Goal: Use online tool/utility: Utilize a website feature to perform a specific function

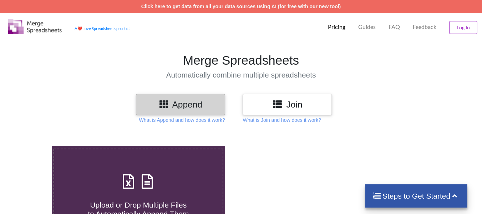
click at [243, 65] on h1 "Merge Spreadsheets" at bounding box center [240, 60] width 489 height 15
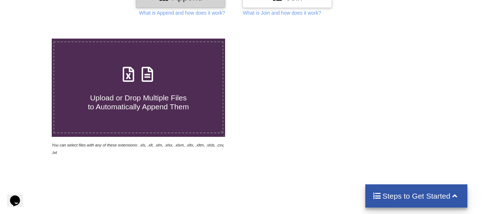
click at [151, 97] on span "Upload or Drop Multiple Files to Automatically Append Them" at bounding box center [138, 101] width 101 height 17
click at [32, 39] on input "Upload or Drop Multiple Files to Automatically Append Them" at bounding box center [32, 39] width 0 height 0
type input "C:\fakepath\Appointment Delivery Report DATE - [DATE].xlsx"
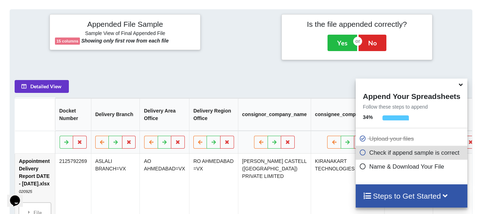
scroll to position [278, 0]
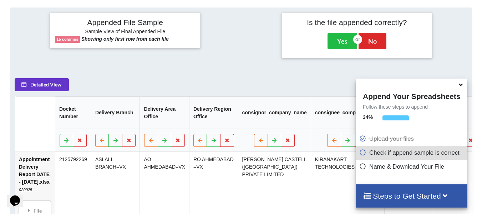
click at [461, 85] on icon at bounding box center [460, 83] width 7 height 6
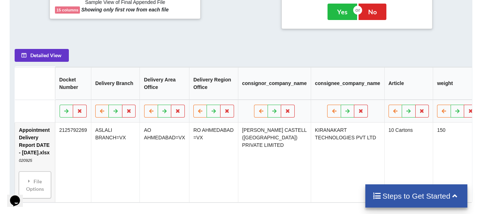
scroll to position [271, 0]
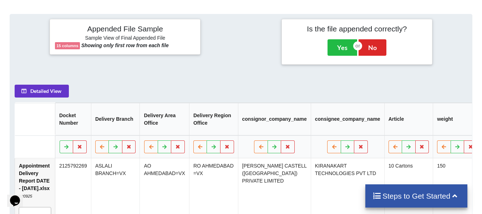
click at [454, 193] on icon at bounding box center [454, 194] width 9 height 7
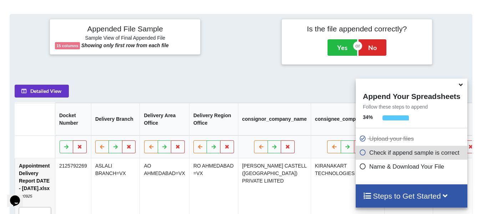
click at [363, 167] on icon at bounding box center [362, 165] width 7 height 6
click at [361, 167] on icon at bounding box center [362, 165] width 7 height 6
click at [386, 166] on p "Name & Download Your File" at bounding box center [412, 166] width 106 height 9
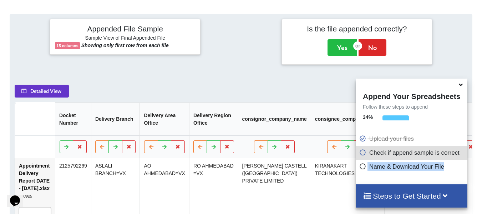
click at [376, 167] on p "Name & Download Your File" at bounding box center [412, 166] width 106 height 9
click at [394, 119] on div at bounding box center [396, 119] width 26 height 9
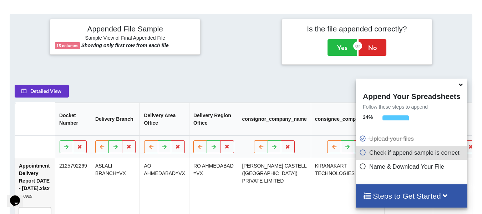
click at [371, 196] on h4 "Steps to Get Started" at bounding box center [411, 195] width 97 height 9
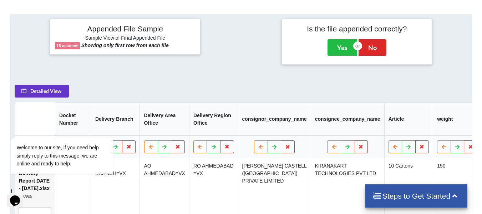
drag, startPoint x: 394, startPoint y: 155, endPoint x: 396, endPoint y: 147, distance: 7.6
click at [394, 158] on td "10 Cartons" at bounding box center [408, 198] width 49 height 80
click at [397, 144] on button at bounding box center [396, 146] width 14 height 13
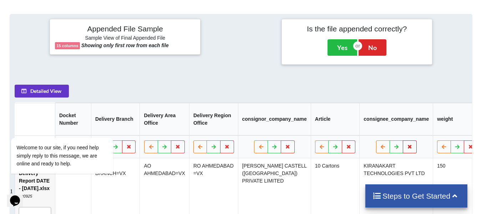
click at [407, 144] on icon at bounding box center [410, 146] width 6 height 4
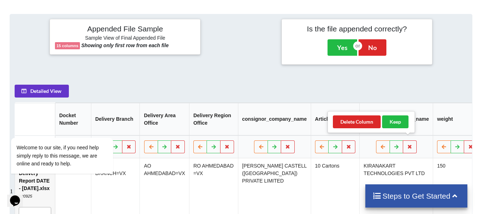
click at [323, 85] on div "Detailed View Docket Number Delivery Branch Delivery Area Office Delivery Regio…" at bounding box center [241, 161] width 453 height 153
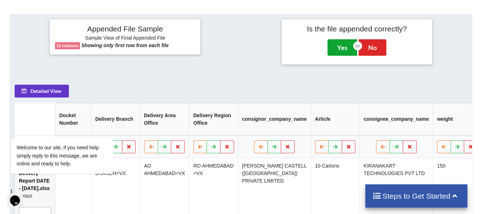
click at [344, 45] on button "Yes" at bounding box center [343, 47] width 30 height 16
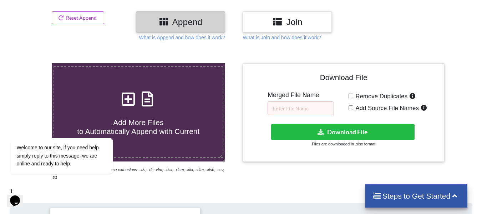
scroll to position [74, 0]
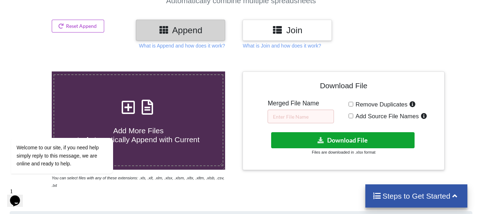
click at [314, 138] on button "Download File" at bounding box center [342, 140] width 143 height 16
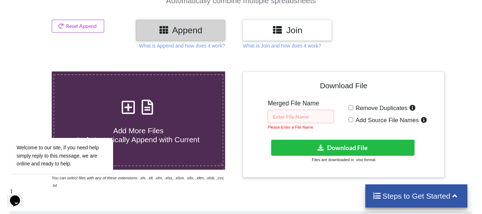
click at [296, 112] on input "text" at bounding box center [301, 117] width 66 height 14
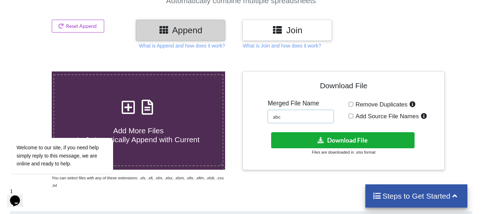
type input "abc"
click at [323, 138] on icon at bounding box center [320, 139] width 7 height 5
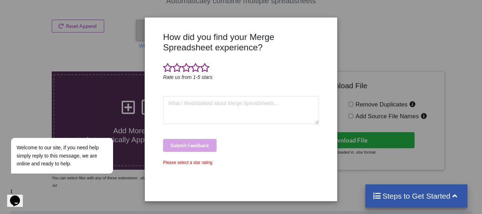
click at [362, 54] on div "How did you find your Merge Spreadsheet experience? Rate us from 1-5 stars Subm…" at bounding box center [241, 107] width 482 height 214
